Goal: Information Seeking & Learning: Learn about a topic

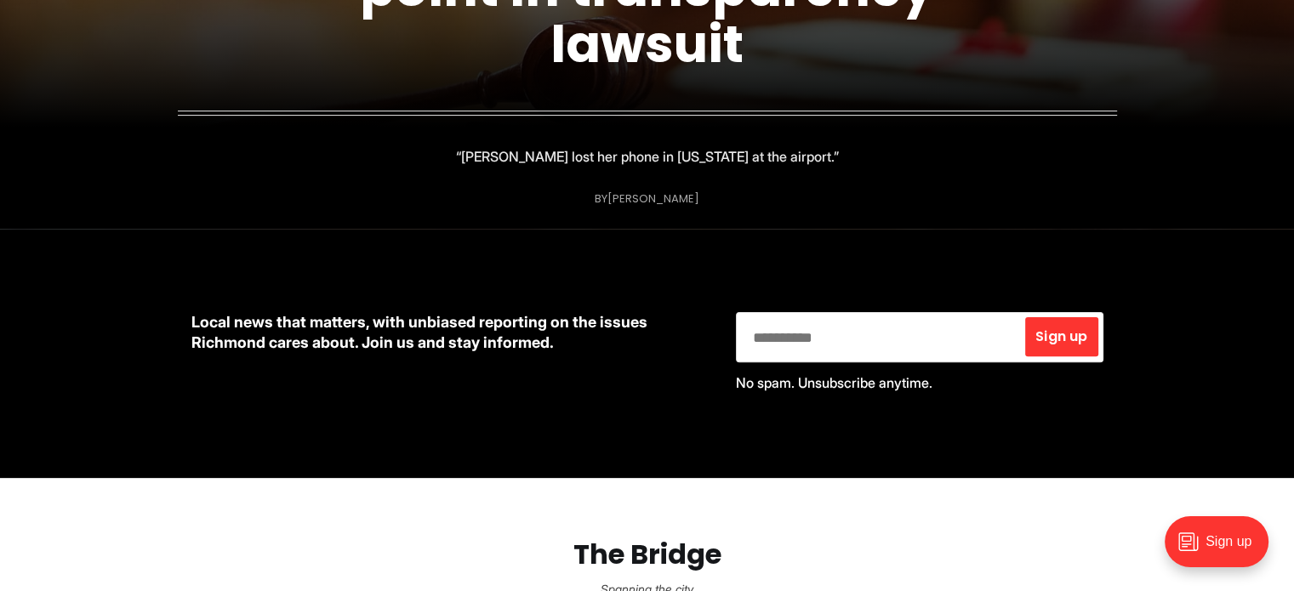
scroll to position [255, 0]
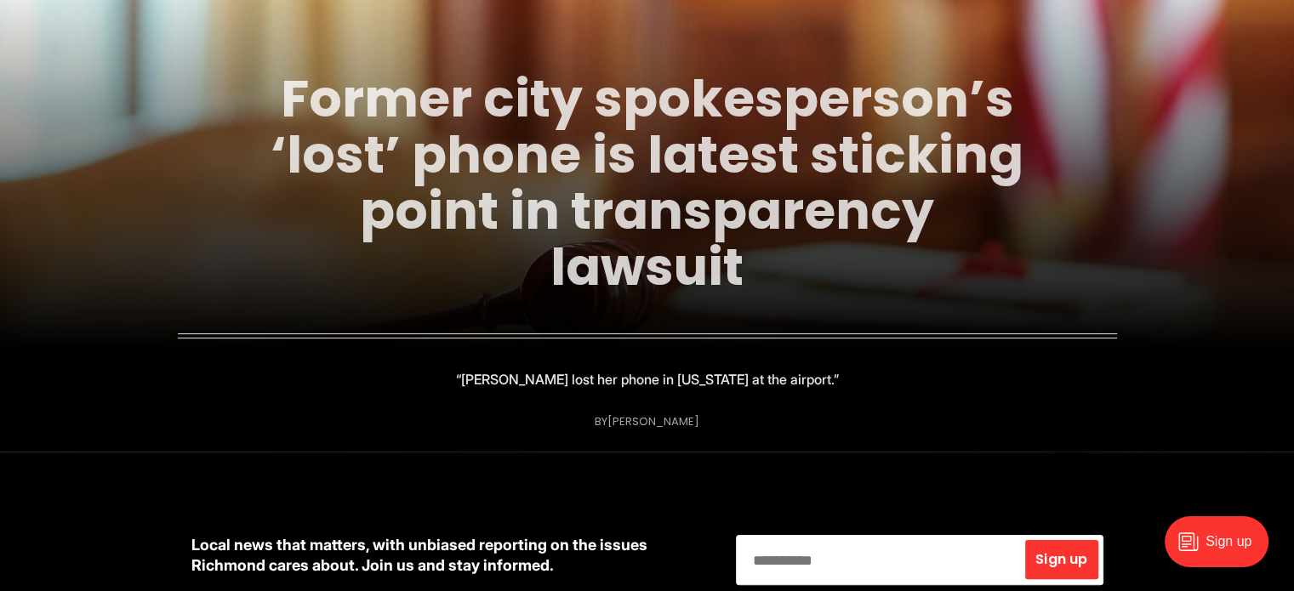
click at [514, 223] on link "Former city spokesperson’s ‘lost’ phone is latest sticking point in transparenc…" at bounding box center [647, 183] width 753 height 240
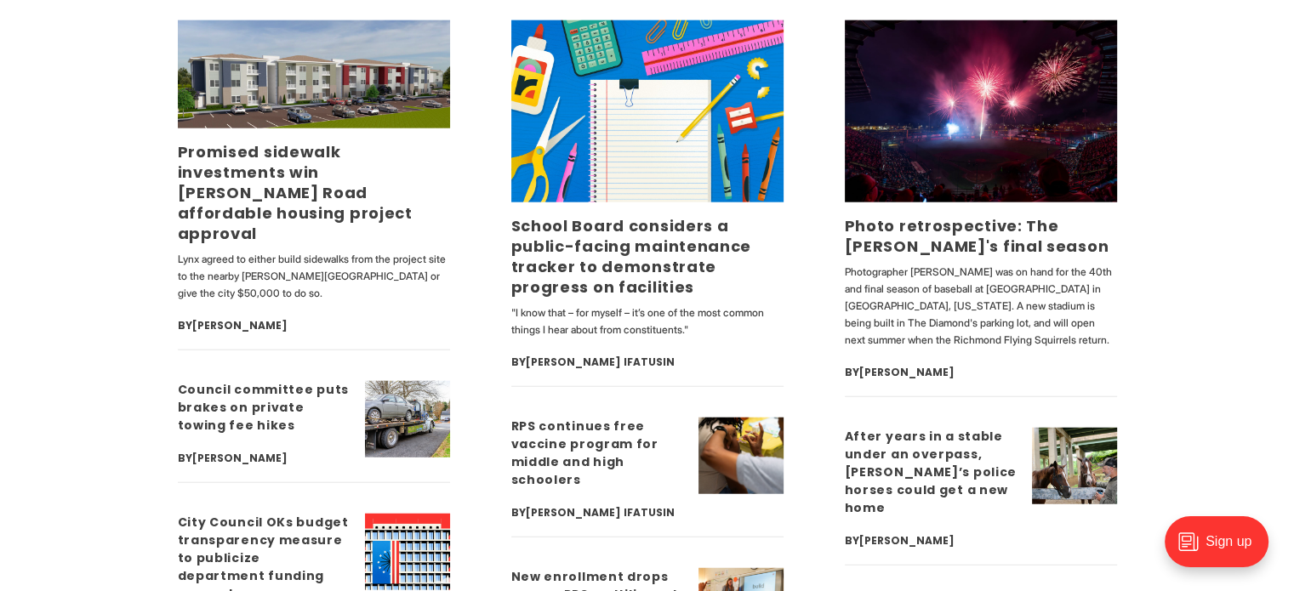
scroll to position [4170, 0]
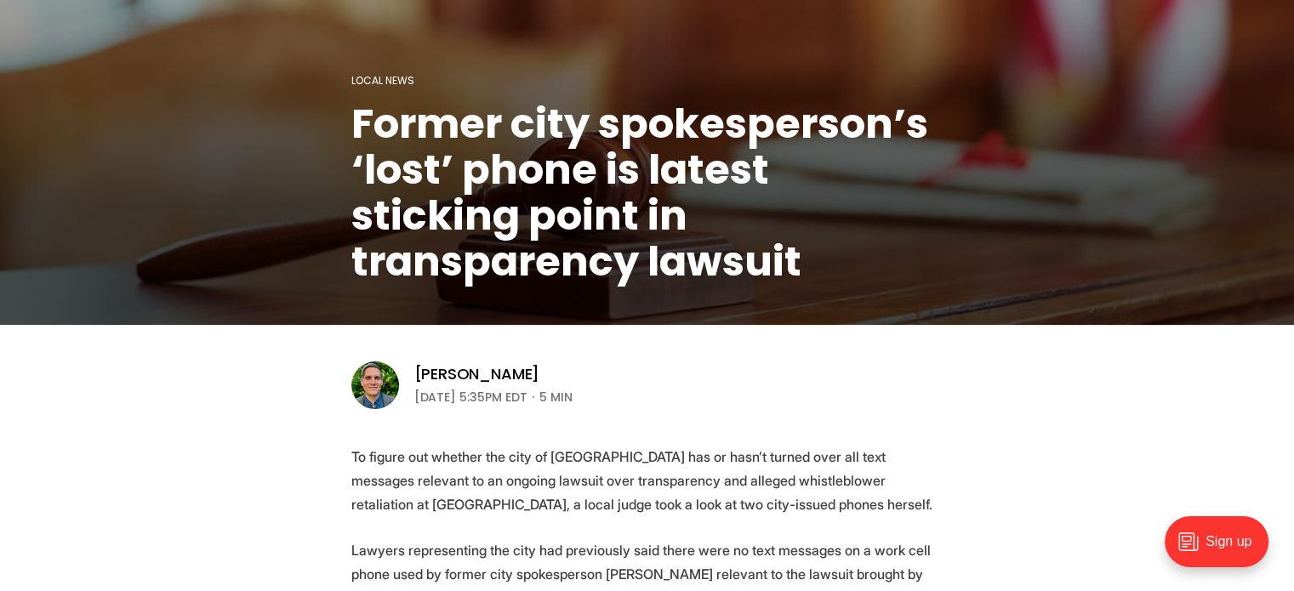
scroll to position [426, 0]
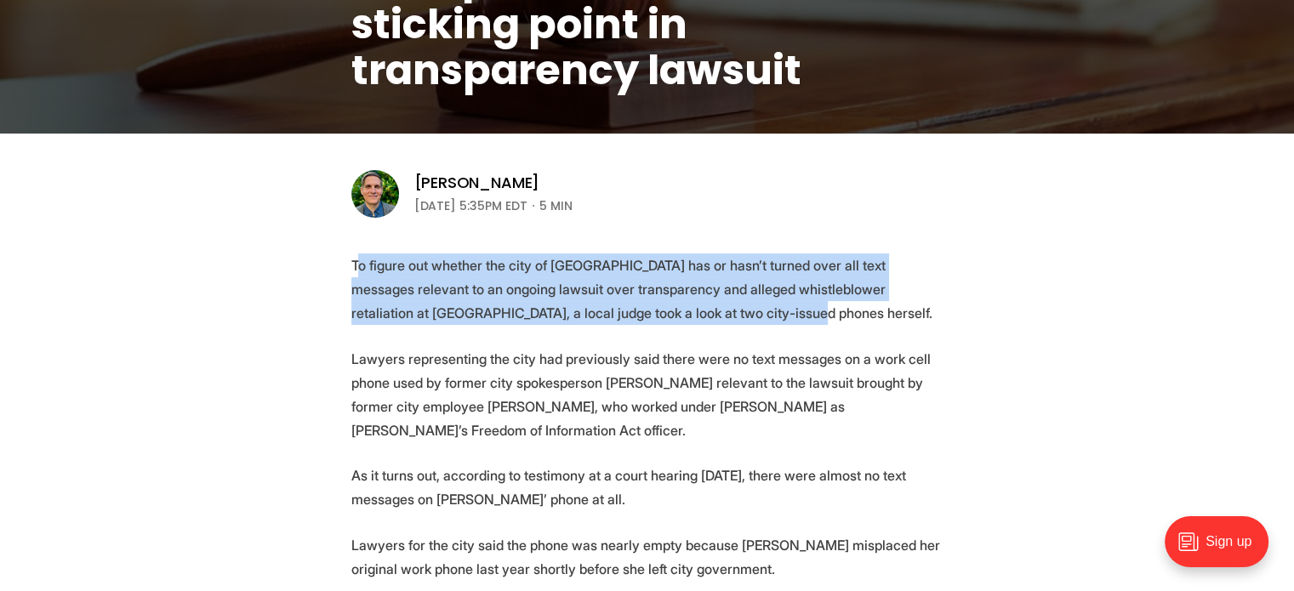
drag, startPoint x: 354, startPoint y: 265, endPoint x: 902, endPoint y: 323, distance: 551.2
click at [902, 323] on p "To figure out whether the city of [GEOGRAPHIC_DATA] has or hasn’t turned over a…" at bounding box center [647, 289] width 592 height 71
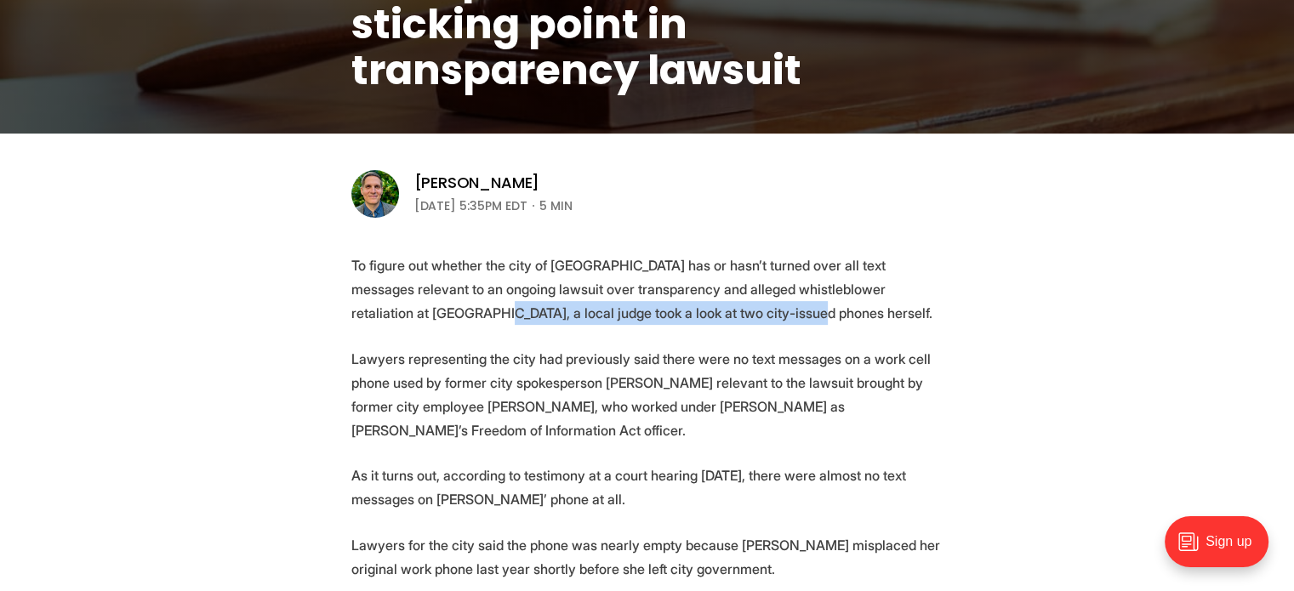
drag, startPoint x: 351, startPoint y: 312, endPoint x: 669, endPoint y: 320, distance: 318.4
click at [669, 320] on p "To figure out whether the city of [GEOGRAPHIC_DATA] has or hasn’t turned over a…" at bounding box center [647, 289] width 592 height 71
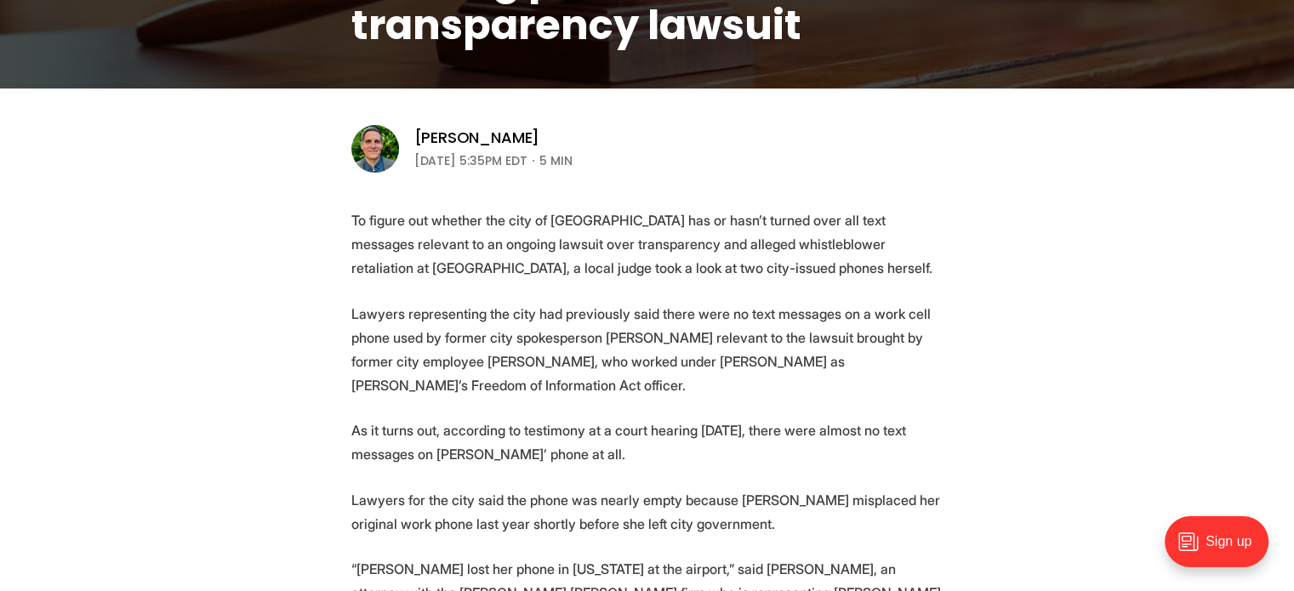
scroll to position [511, 0]
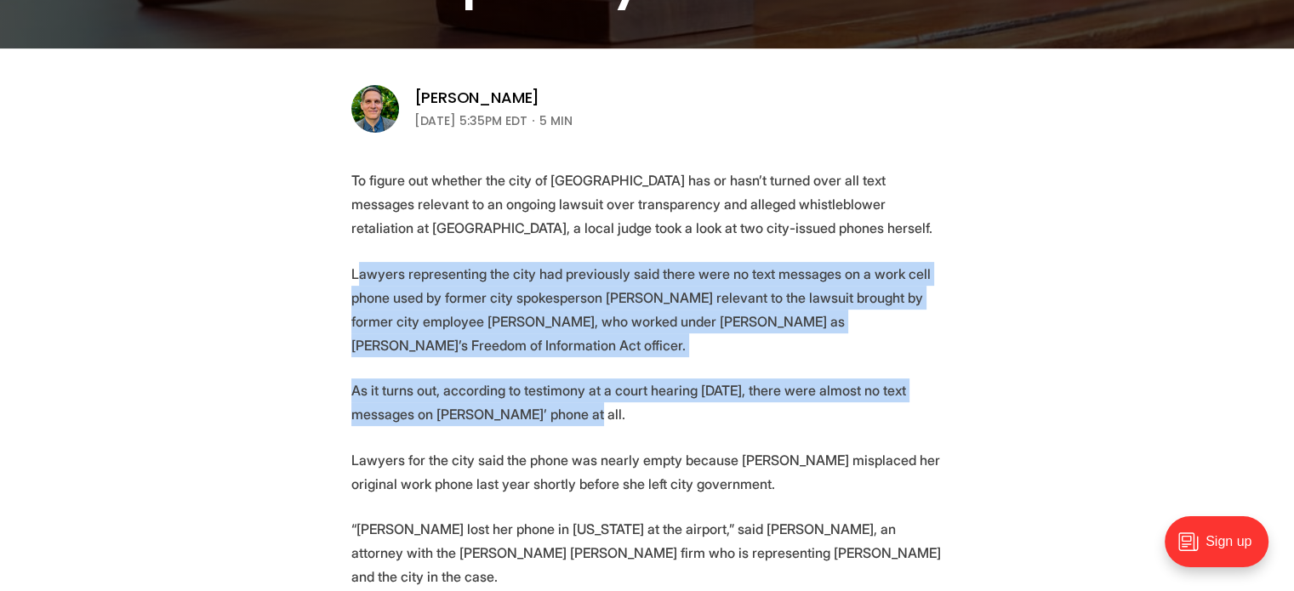
drag, startPoint x: 358, startPoint y: 275, endPoint x: 622, endPoint y: 416, distance: 299.3
click at [622, 418] on p "As it turns out, according to testimony at a court hearing [DATE], there were a…" at bounding box center [647, 403] width 592 height 48
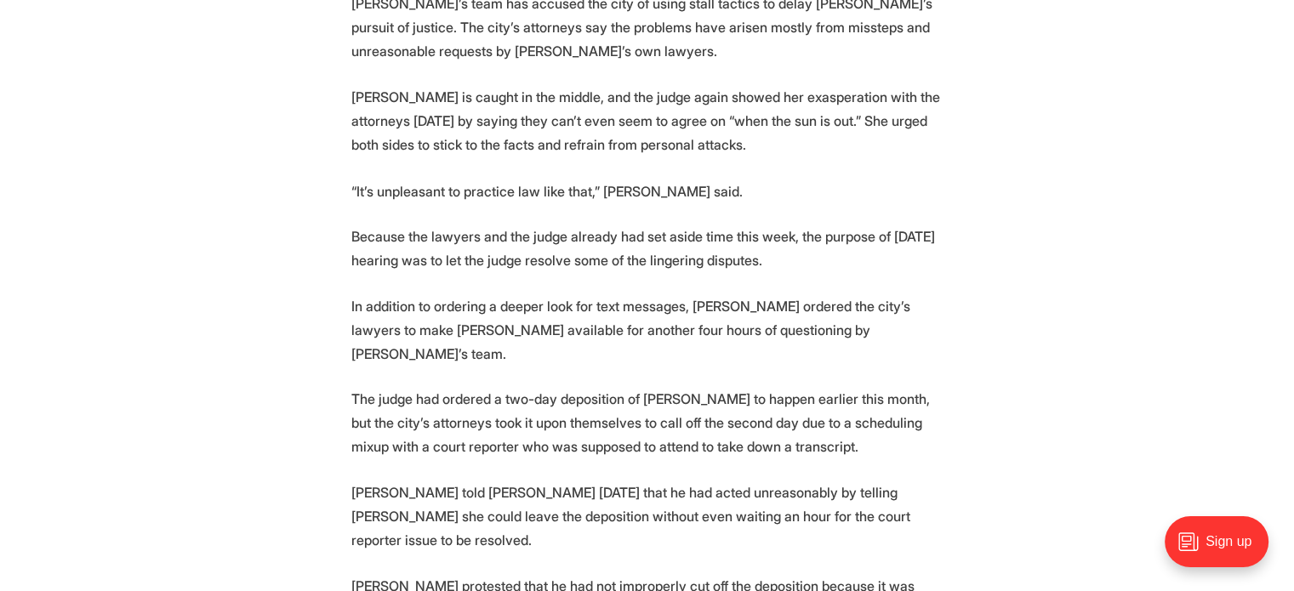
scroll to position [3319, 0]
